Goal: Use online tool/utility: Utilize a website feature to perform a specific function

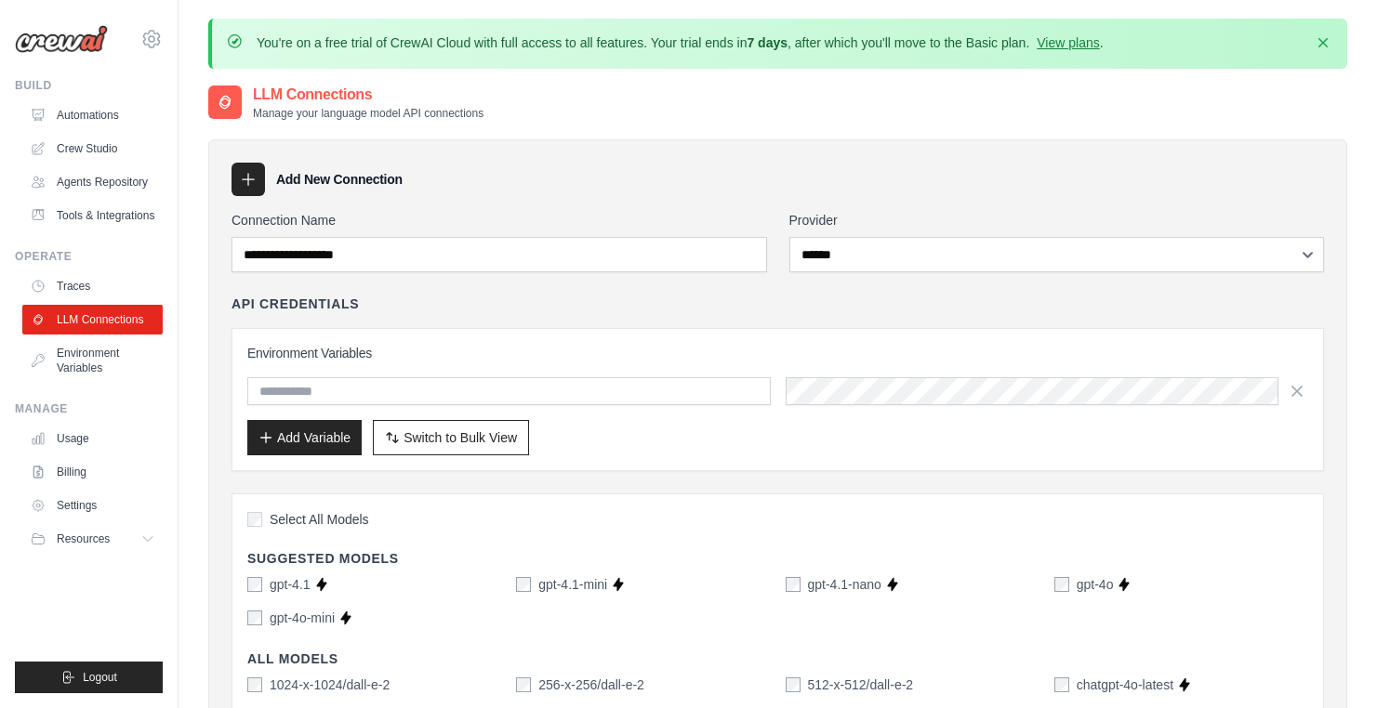
select select "******"
click at [81, 101] on link "Automations" at bounding box center [94, 115] width 140 height 30
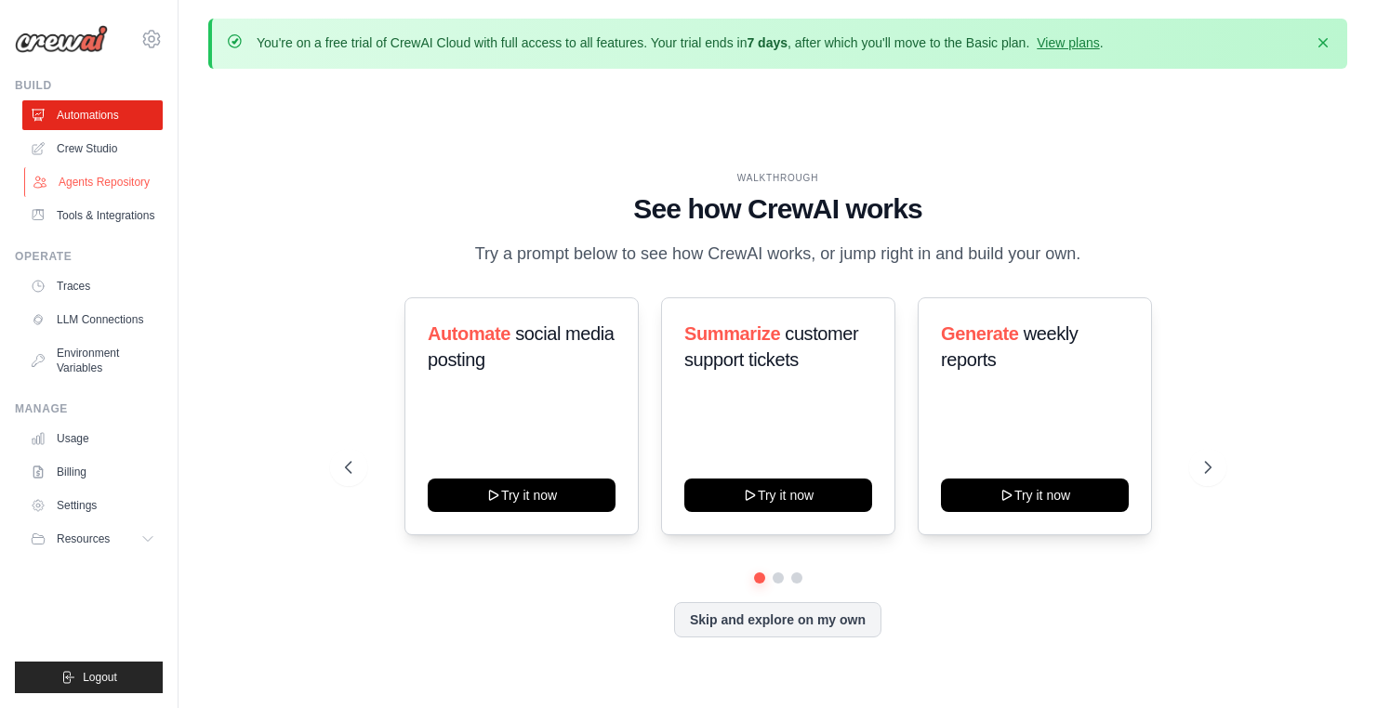
click at [92, 181] on link "Agents Repository" at bounding box center [94, 182] width 140 height 30
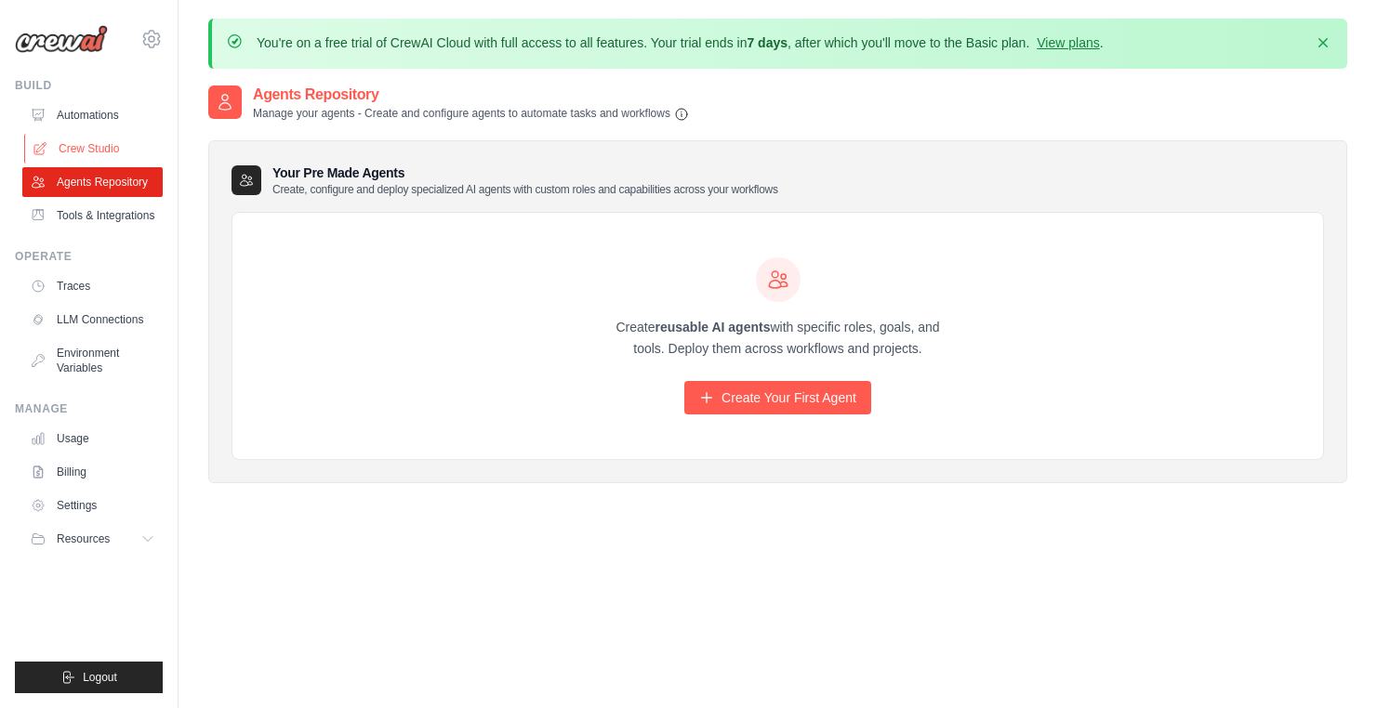
click at [108, 144] on link "Crew Studio" at bounding box center [94, 149] width 140 height 30
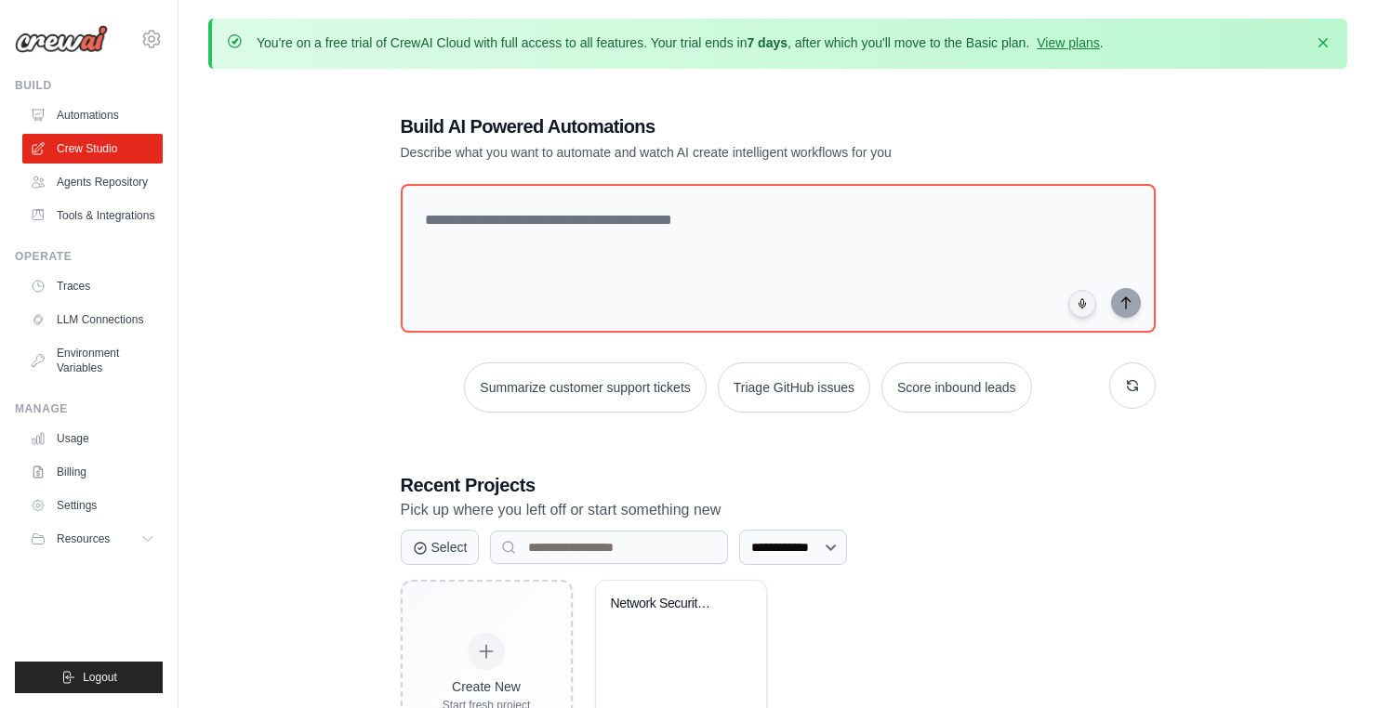
scroll to position [105, 0]
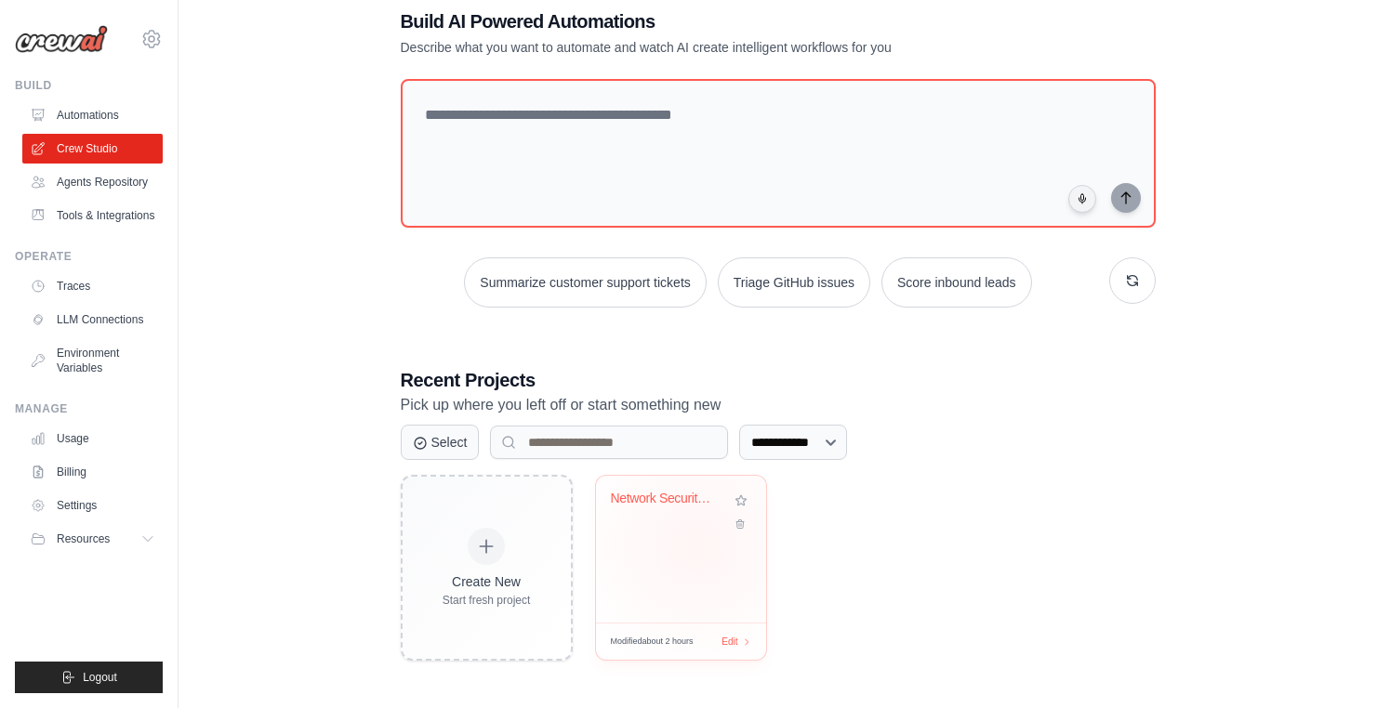
click at [695, 544] on div "Network Security Ad Campaign Genera..." at bounding box center [681, 549] width 170 height 147
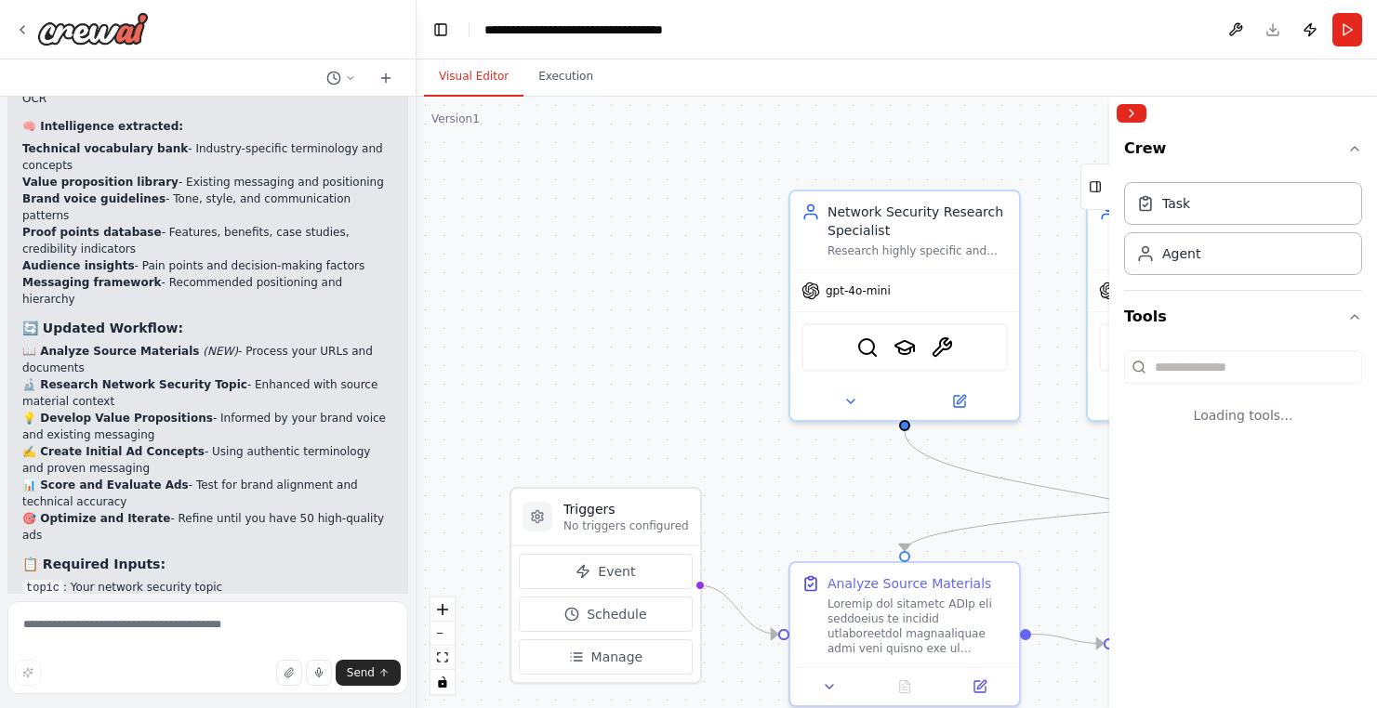
scroll to position [3830, 0]
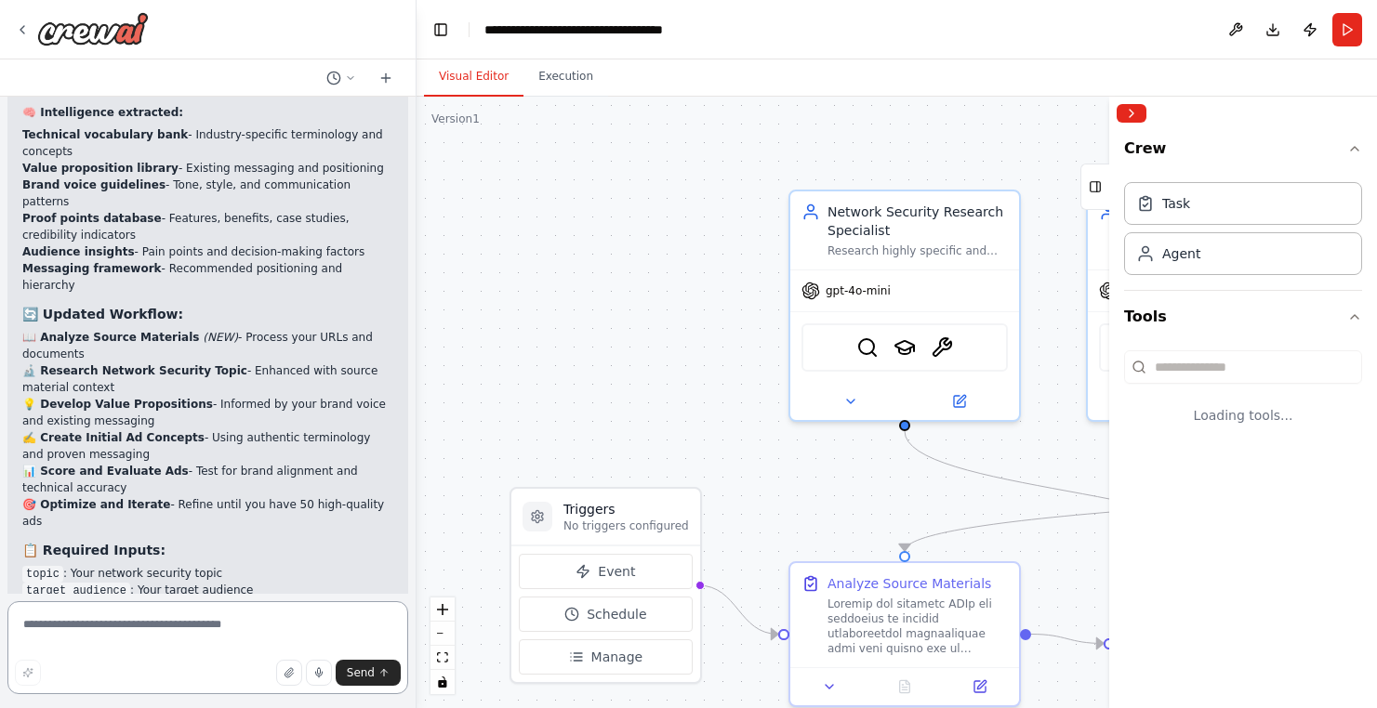
click at [156, 628] on textarea at bounding box center [207, 648] width 401 height 93
